Goal: Task Accomplishment & Management: Complete application form

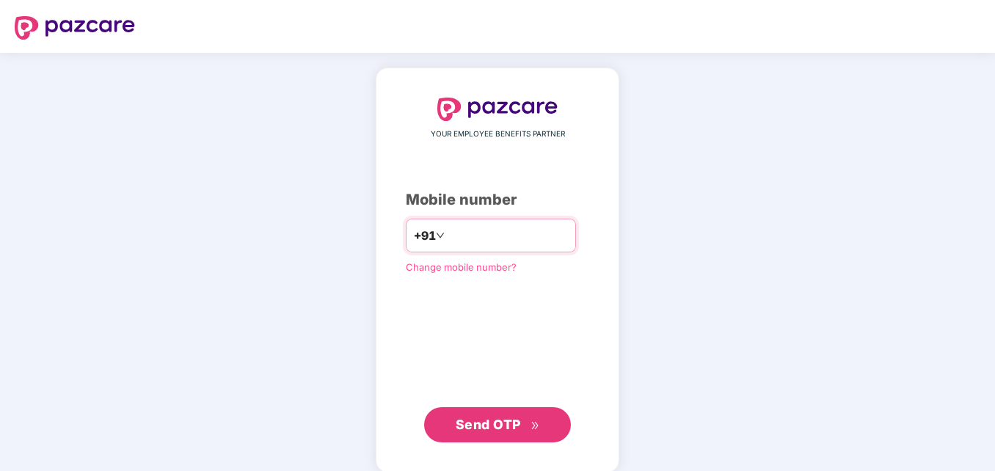
click at [481, 237] on input "number" at bounding box center [508, 235] width 120 height 23
type input "**********"
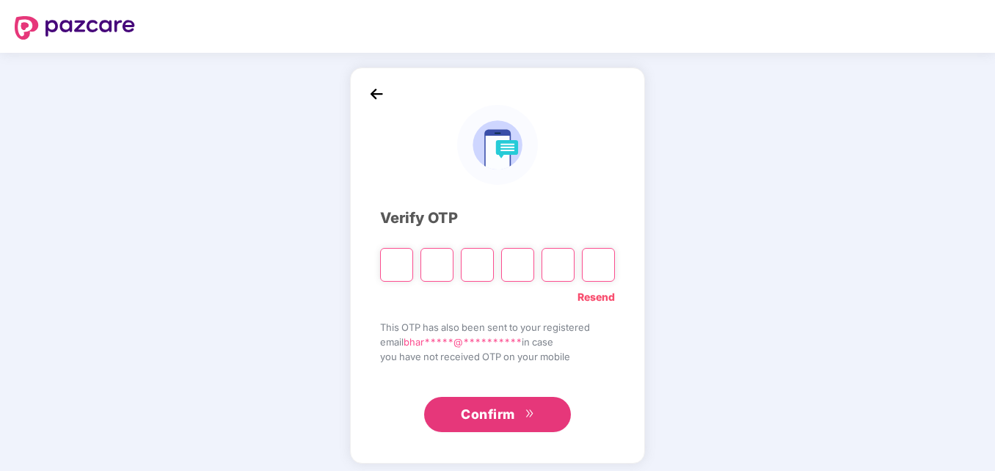
type input "*"
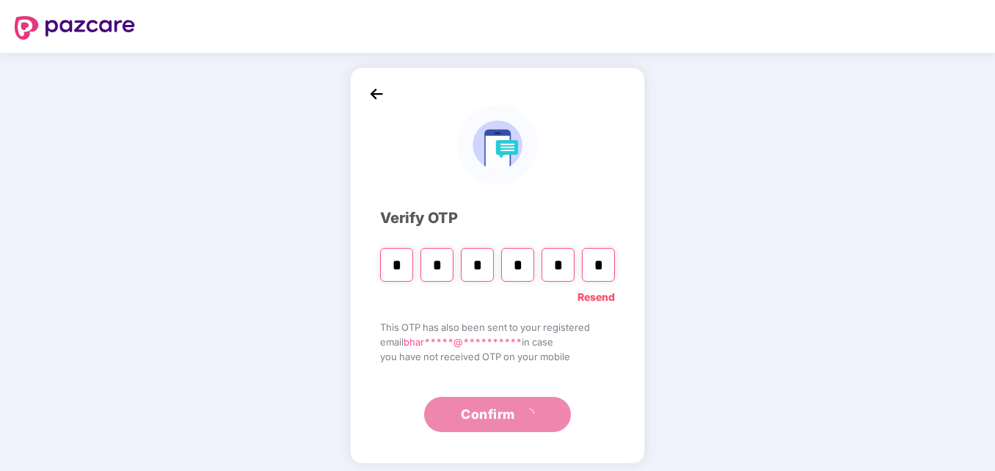
type input "*"
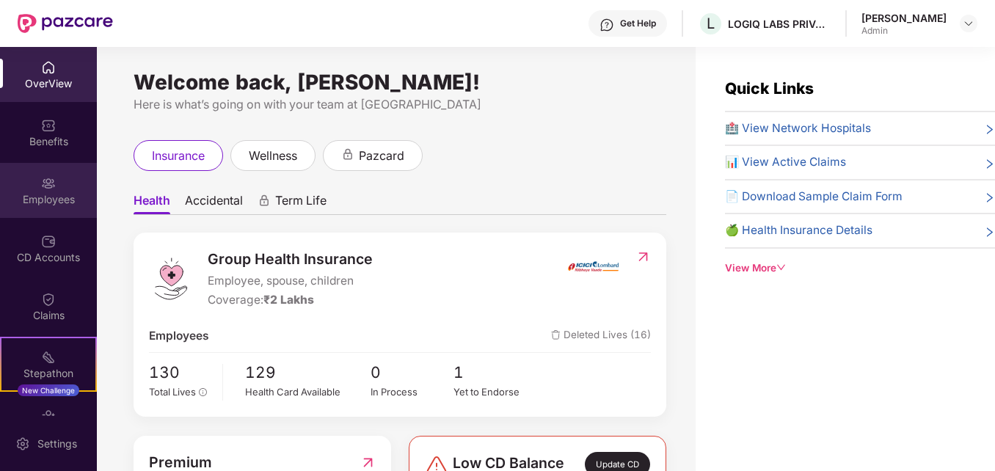
click at [51, 196] on div "Employees" at bounding box center [48, 199] width 97 height 15
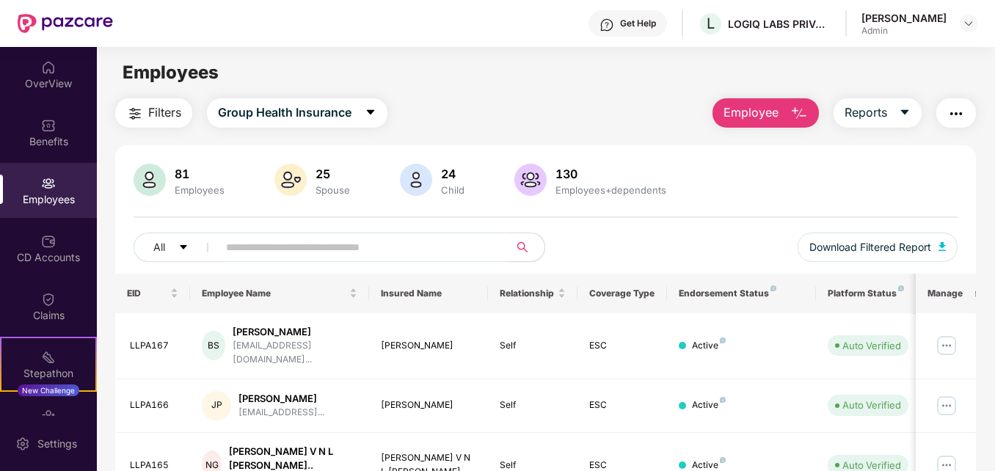
click at [274, 241] on input "text" at bounding box center [357, 247] width 263 height 22
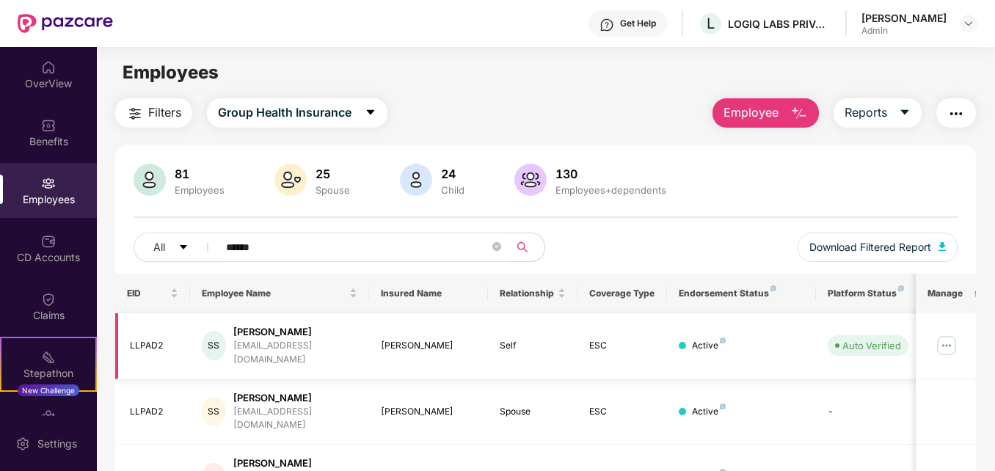
type input "******"
click at [949, 336] on img at bounding box center [946, 345] width 23 height 23
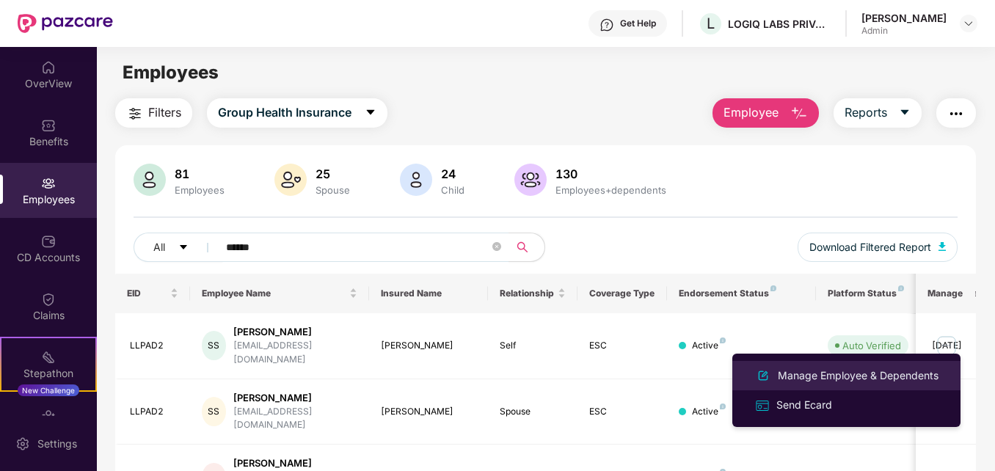
click at [841, 379] on div "Manage Employee & Dependents" at bounding box center [858, 376] width 167 height 16
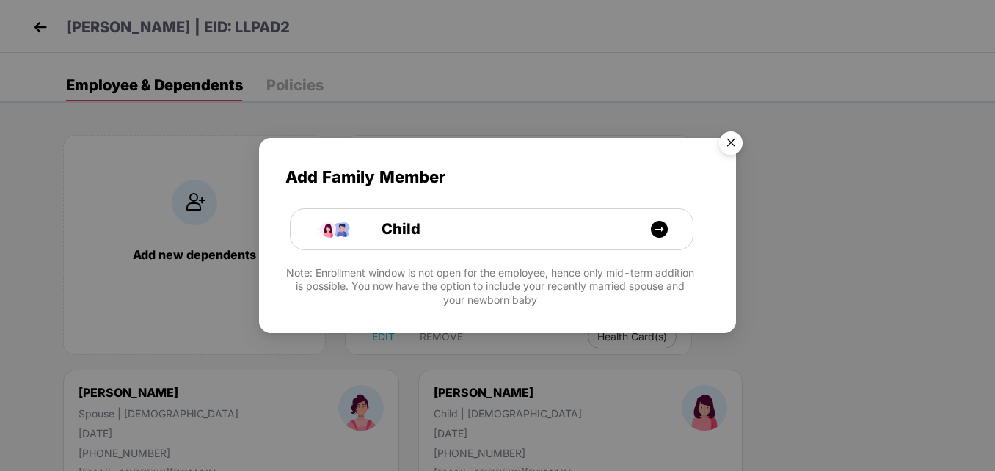
click at [731, 145] on img "Close" at bounding box center [730, 145] width 41 height 41
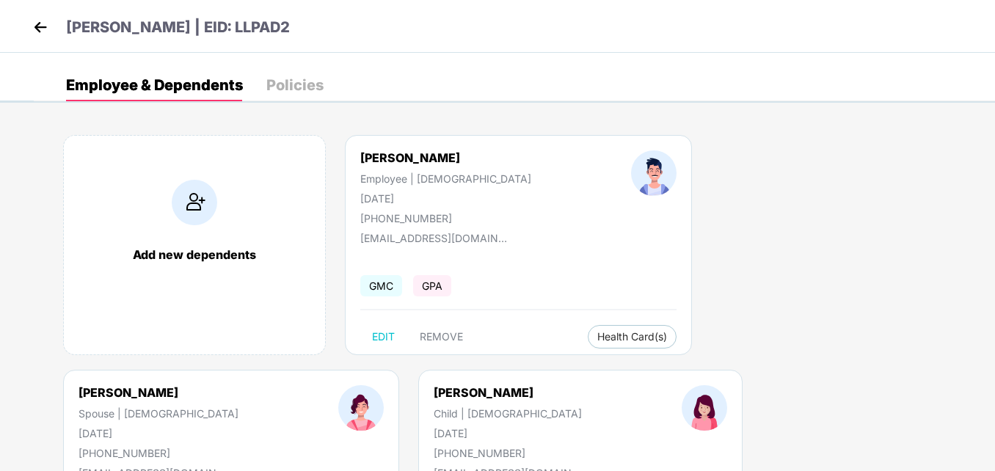
click at [305, 79] on div "Policies" at bounding box center [294, 85] width 57 height 15
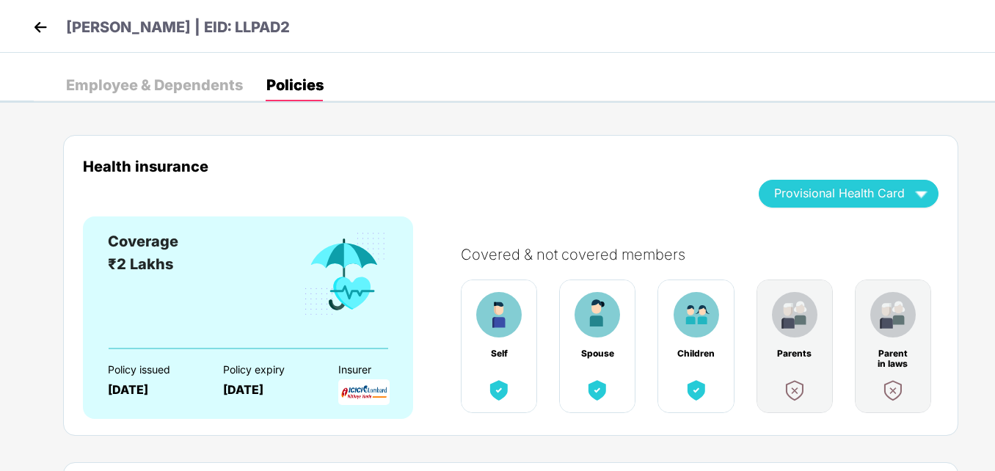
click at [41, 27] on img at bounding box center [40, 27] width 22 height 22
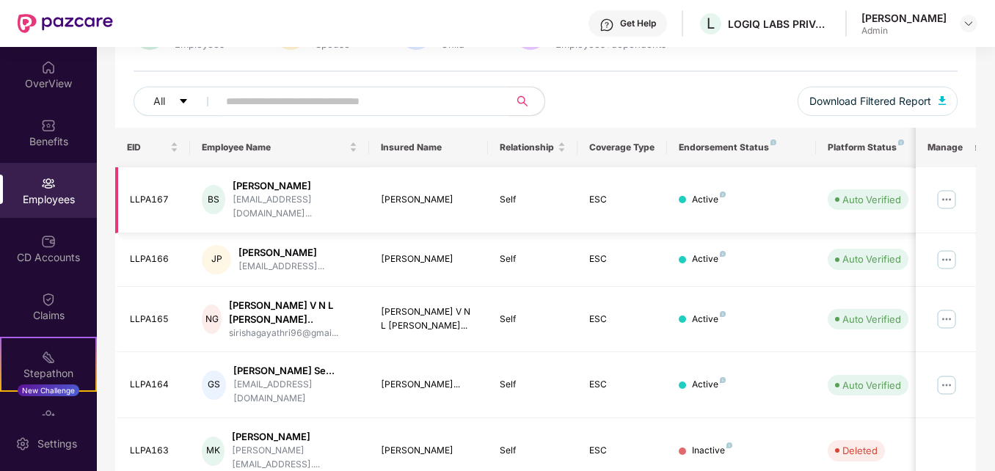
scroll to position [147, 0]
click at [245, 98] on input "text" at bounding box center [357, 101] width 263 height 22
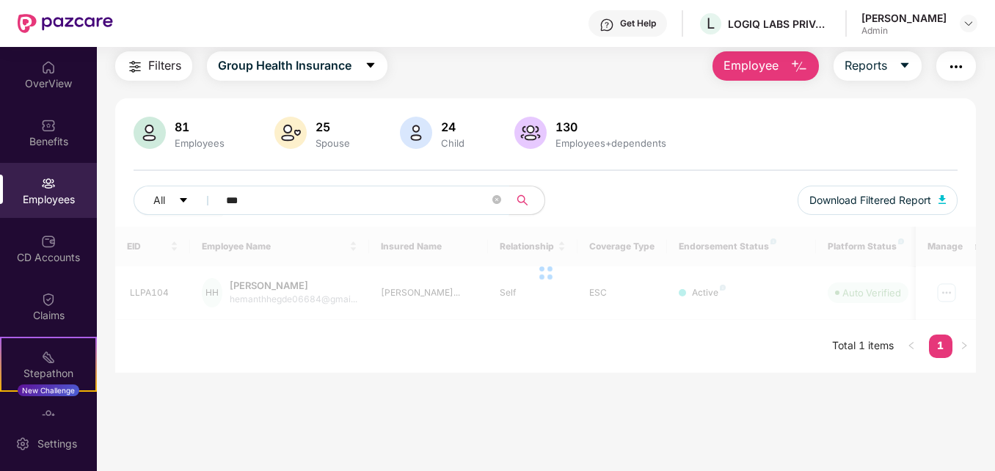
scroll to position [47, 0]
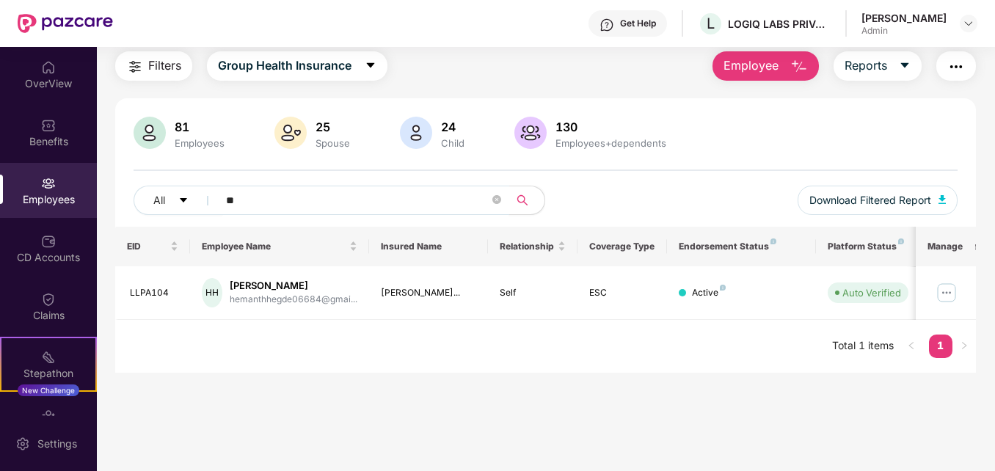
type input "*"
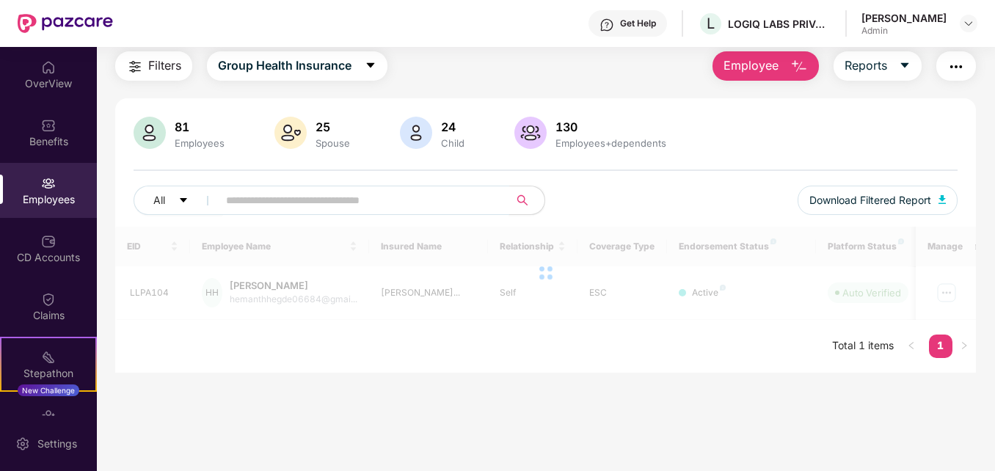
scroll to position [147, 0]
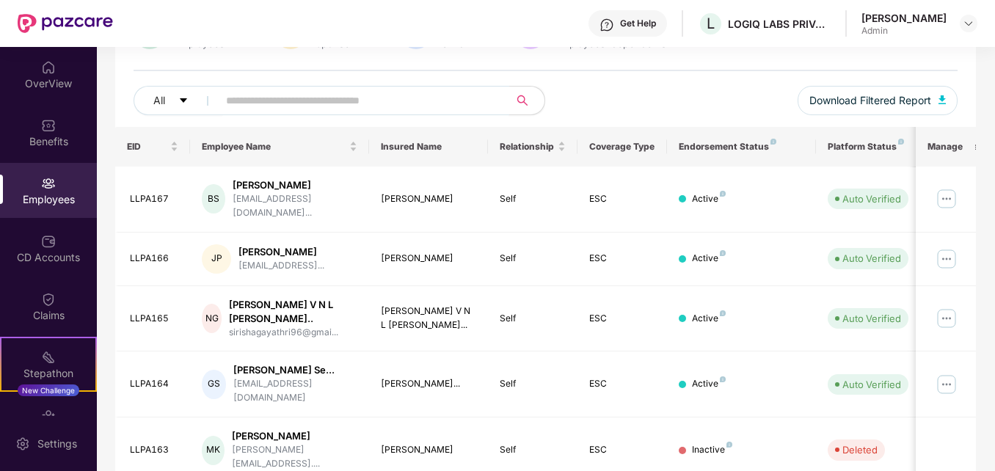
click at [246, 105] on input "text" at bounding box center [357, 101] width 263 height 22
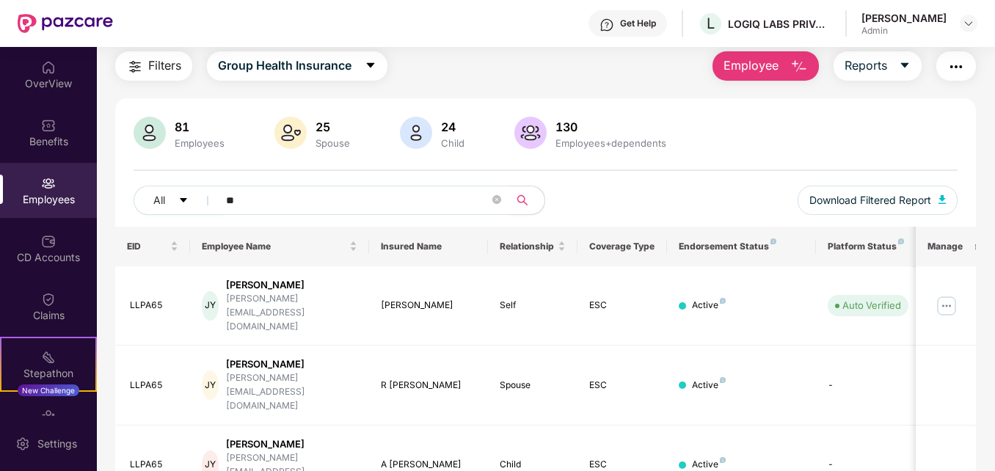
scroll to position [109, 0]
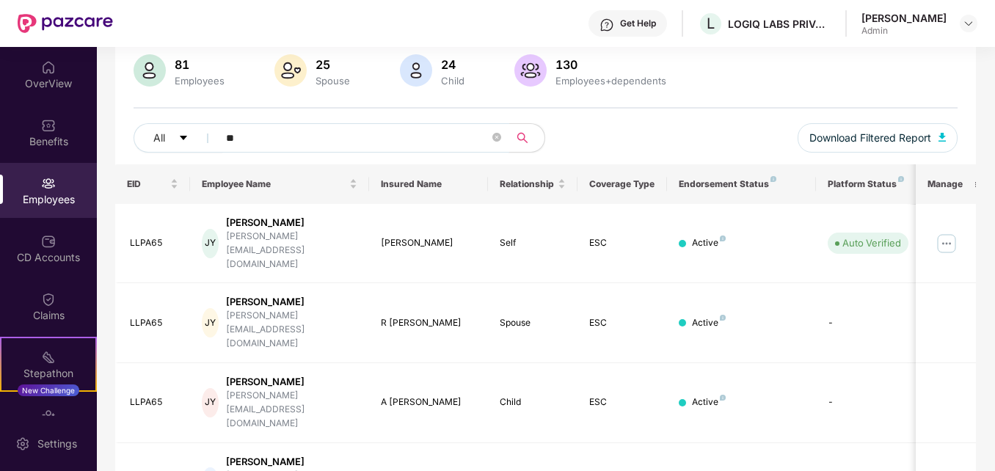
type input "**********"
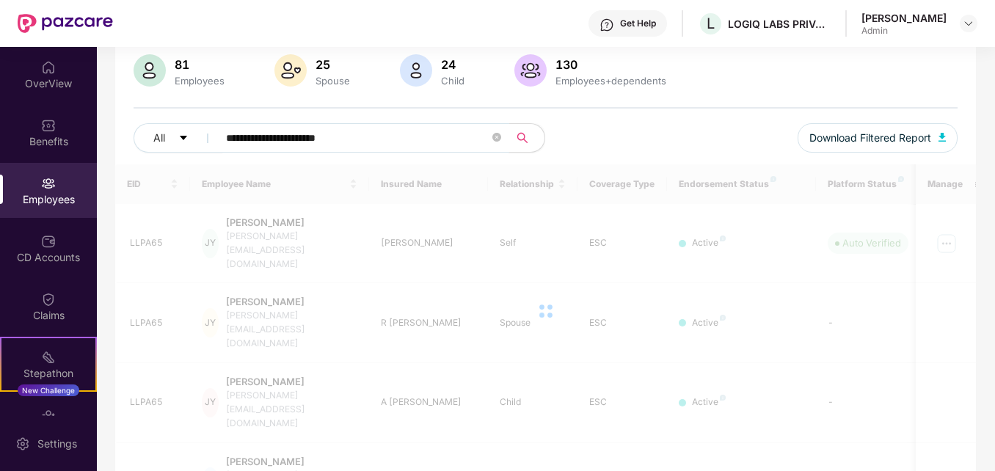
scroll to position [140, 0]
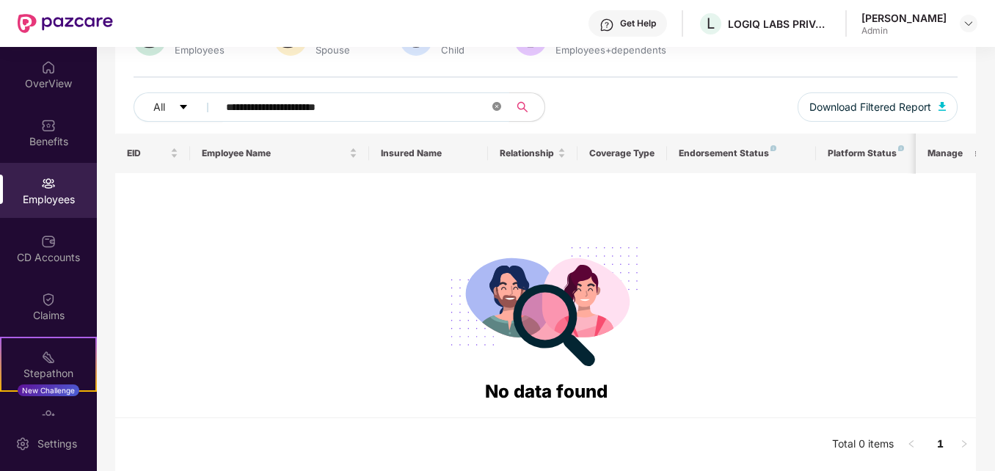
click at [494, 109] on icon "close-circle" at bounding box center [496, 106] width 9 height 9
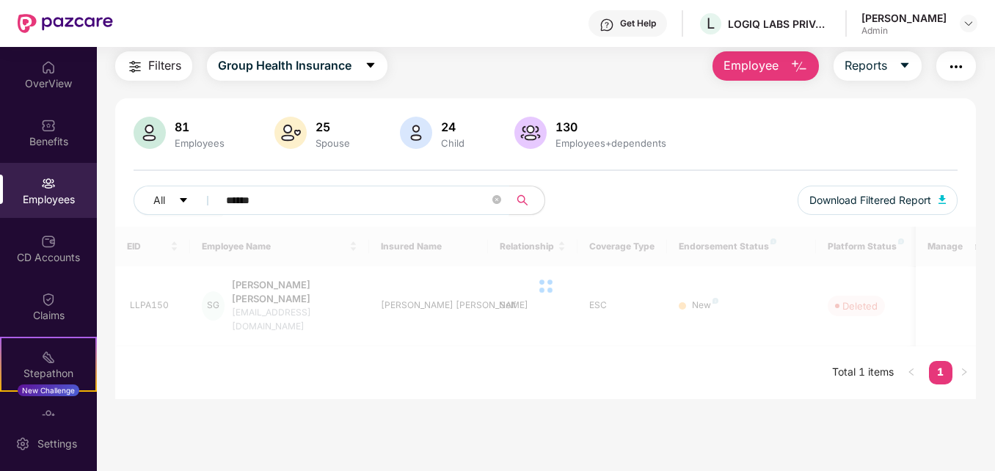
scroll to position [47, 0]
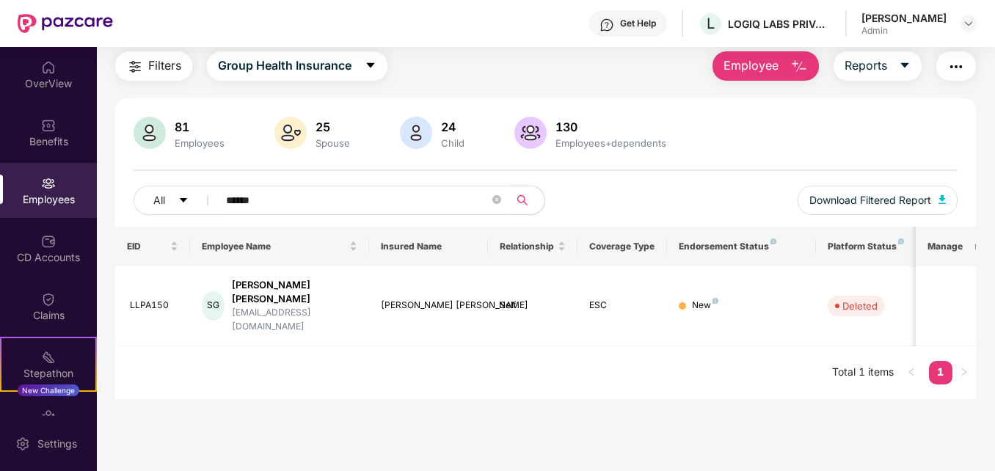
type input "******"
click at [285, 399] on main "Employees Filters Group Health Insurance Employee Reports 81 Employees 25 Spous…" at bounding box center [546, 235] width 898 height 471
click at [752, 63] on span "Employee" at bounding box center [751, 66] width 55 height 18
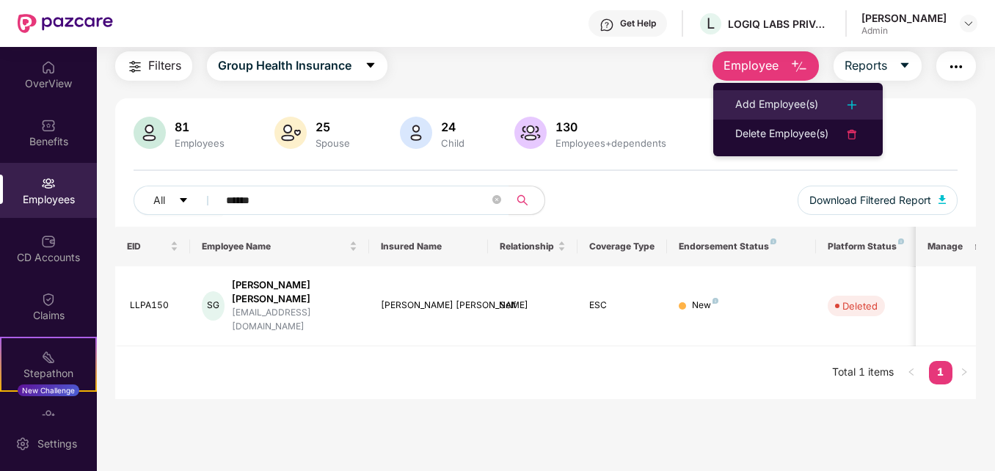
click at [763, 103] on div "Add Employee(s)" at bounding box center [776, 105] width 83 height 18
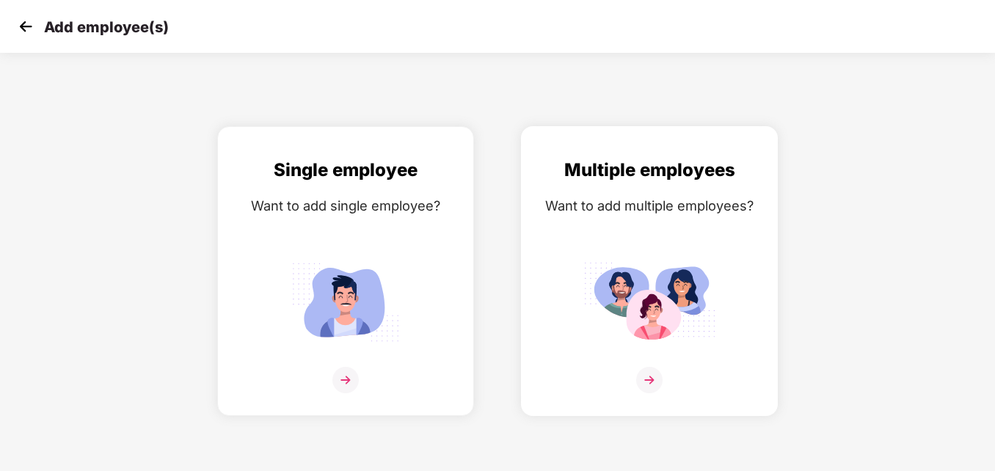
click at [647, 372] on img at bounding box center [649, 380] width 26 height 26
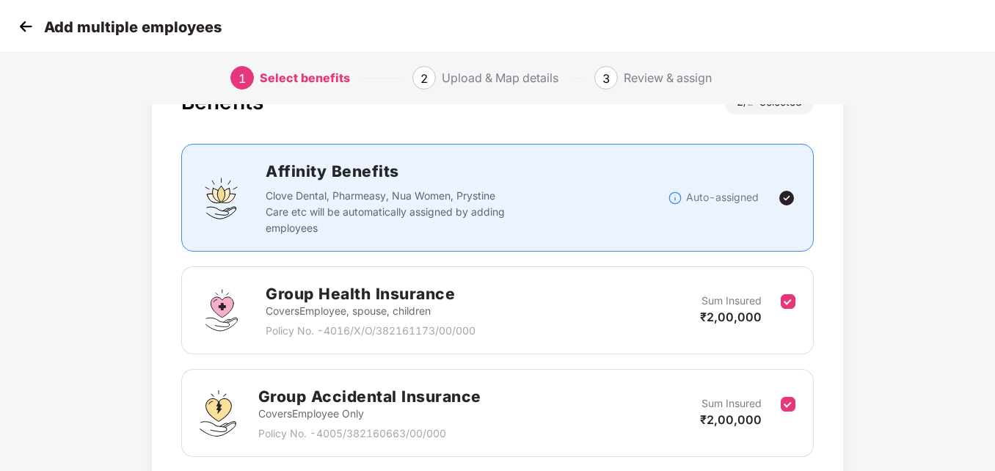
scroll to position [147, 0]
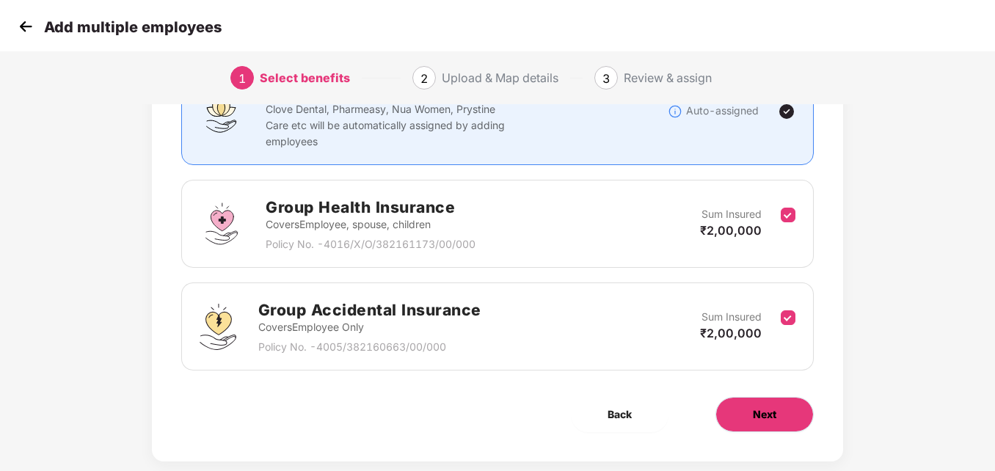
click at [739, 414] on button "Next" at bounding box center [765, 414] width 98 height 35
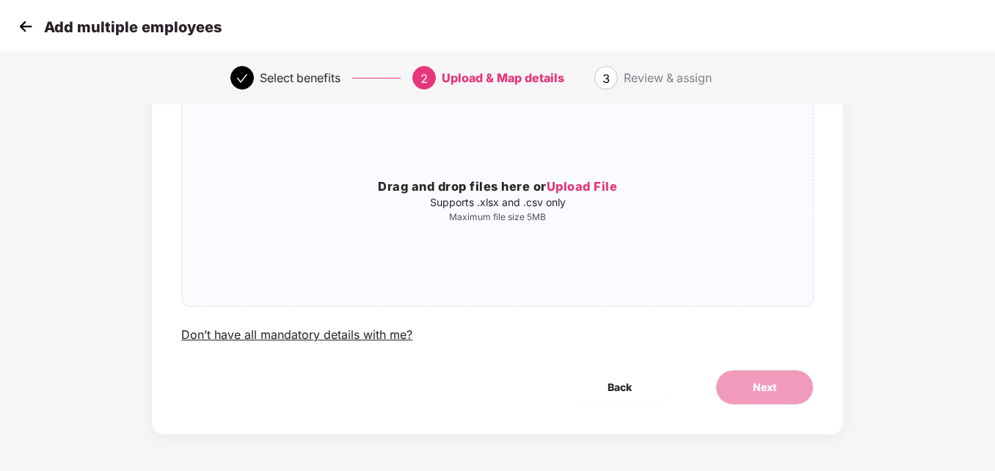
scroll to position [0, 0]
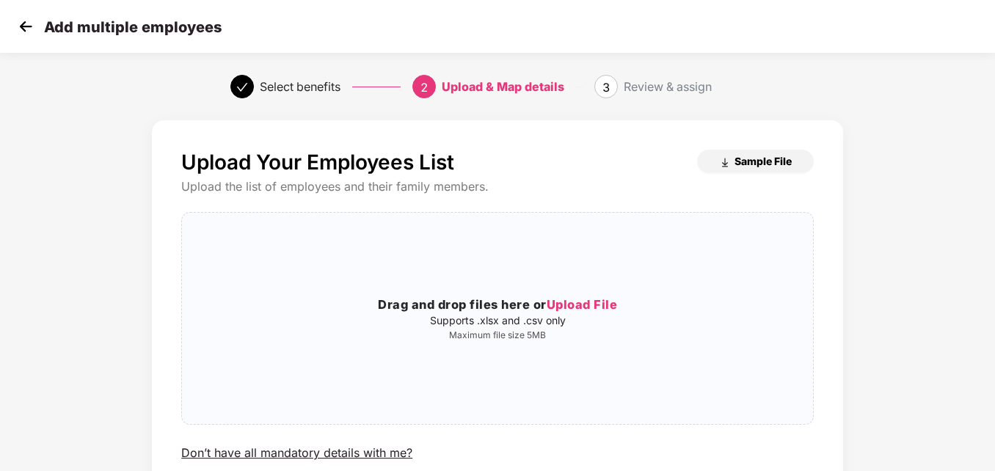
click at [742, 169] on button "Sample File" at bounding box center [755, 161] width 117 height 23
